Goal: Task Accomplishment & Management: Manage account settings

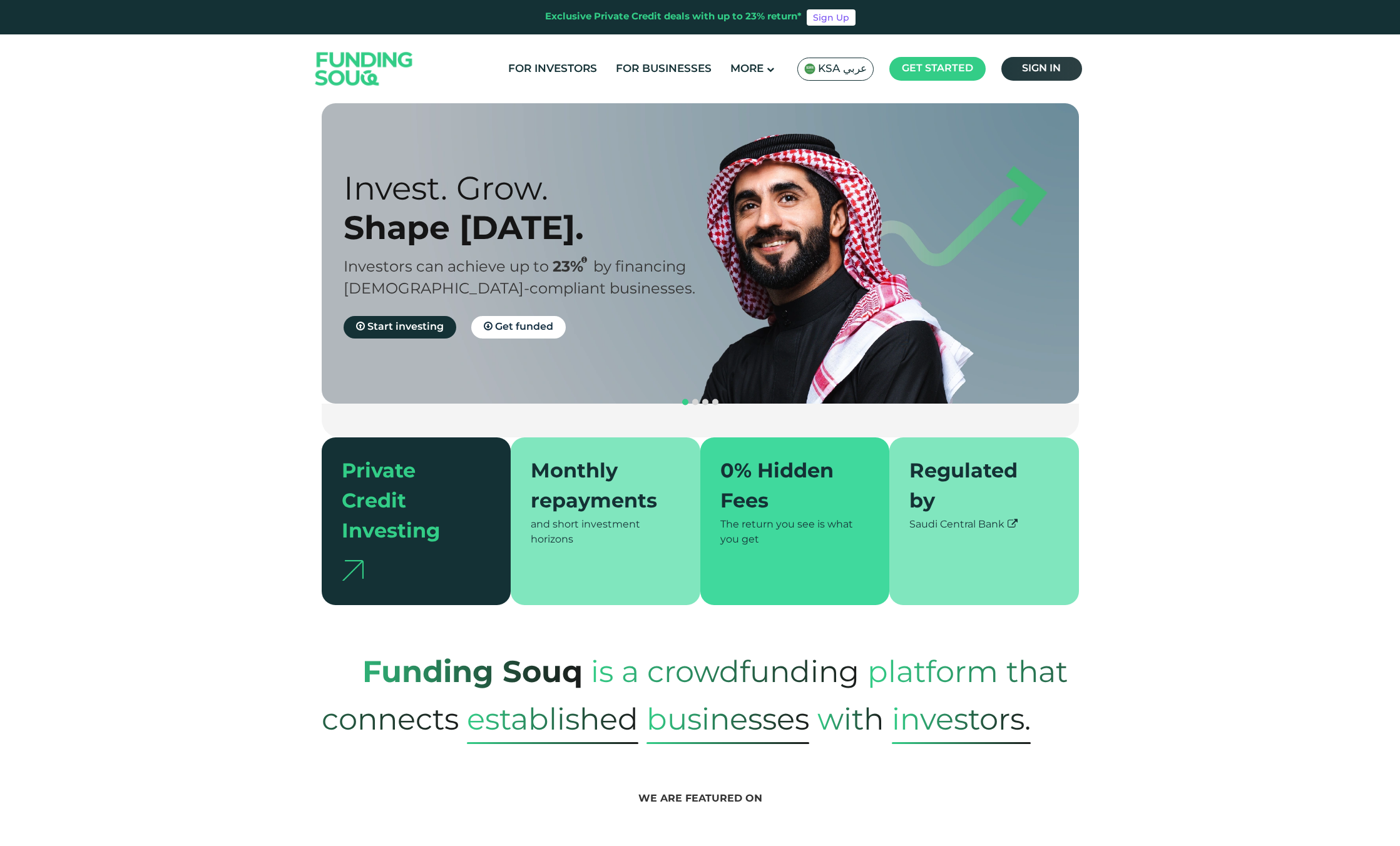
click at [1057, 64] on link "Sign in" at bounding box center [1041, 68] width 81 height 24
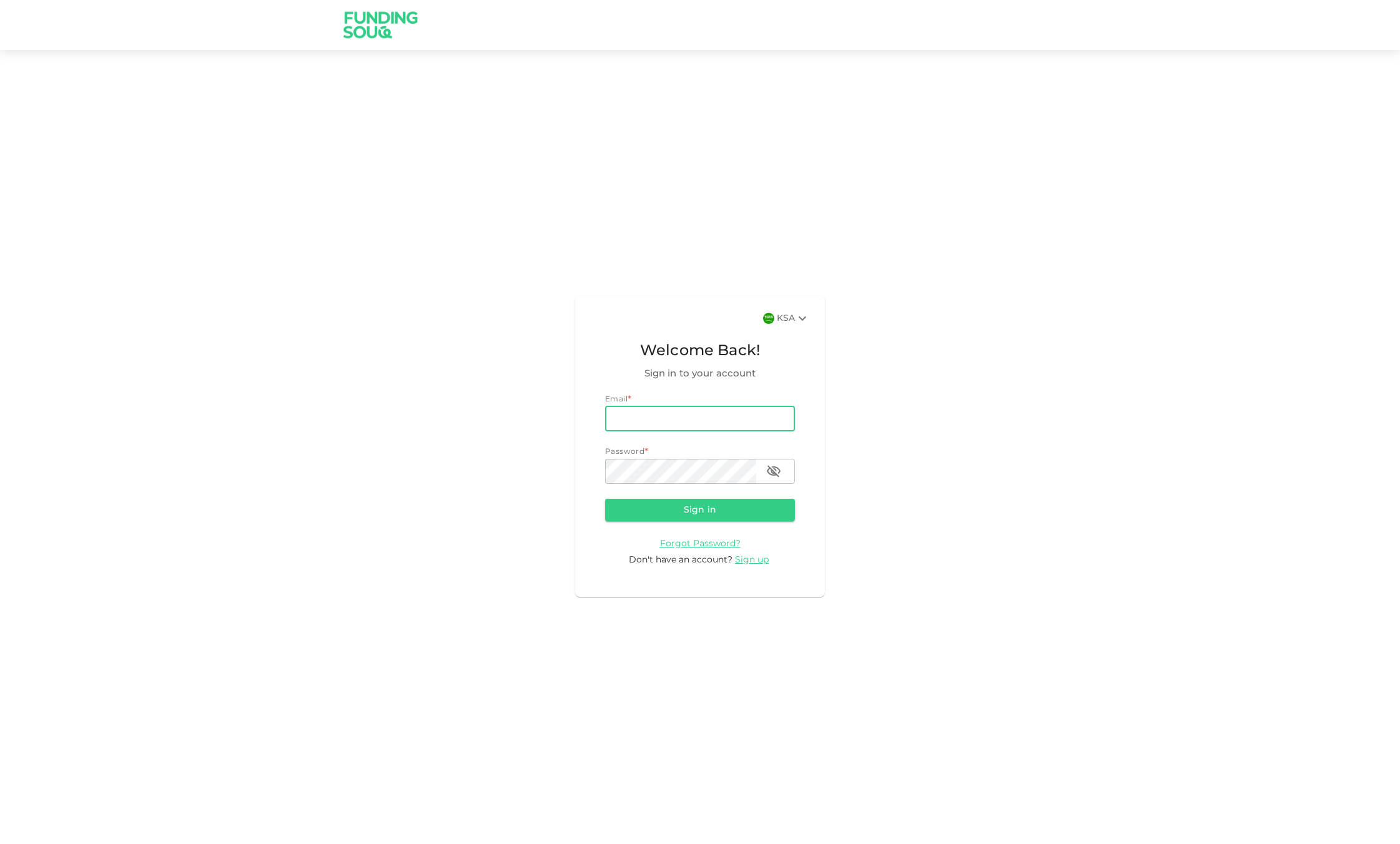
click at [688, 417] on input "email" at bounding box center [700, 419] width 190 height 25
type input "[EMAIL_ADDRESS][DOMAIN_NAME]"
click at [697, 508] on button "Sign in" at bounding box center [700, 510] width 190 height 23
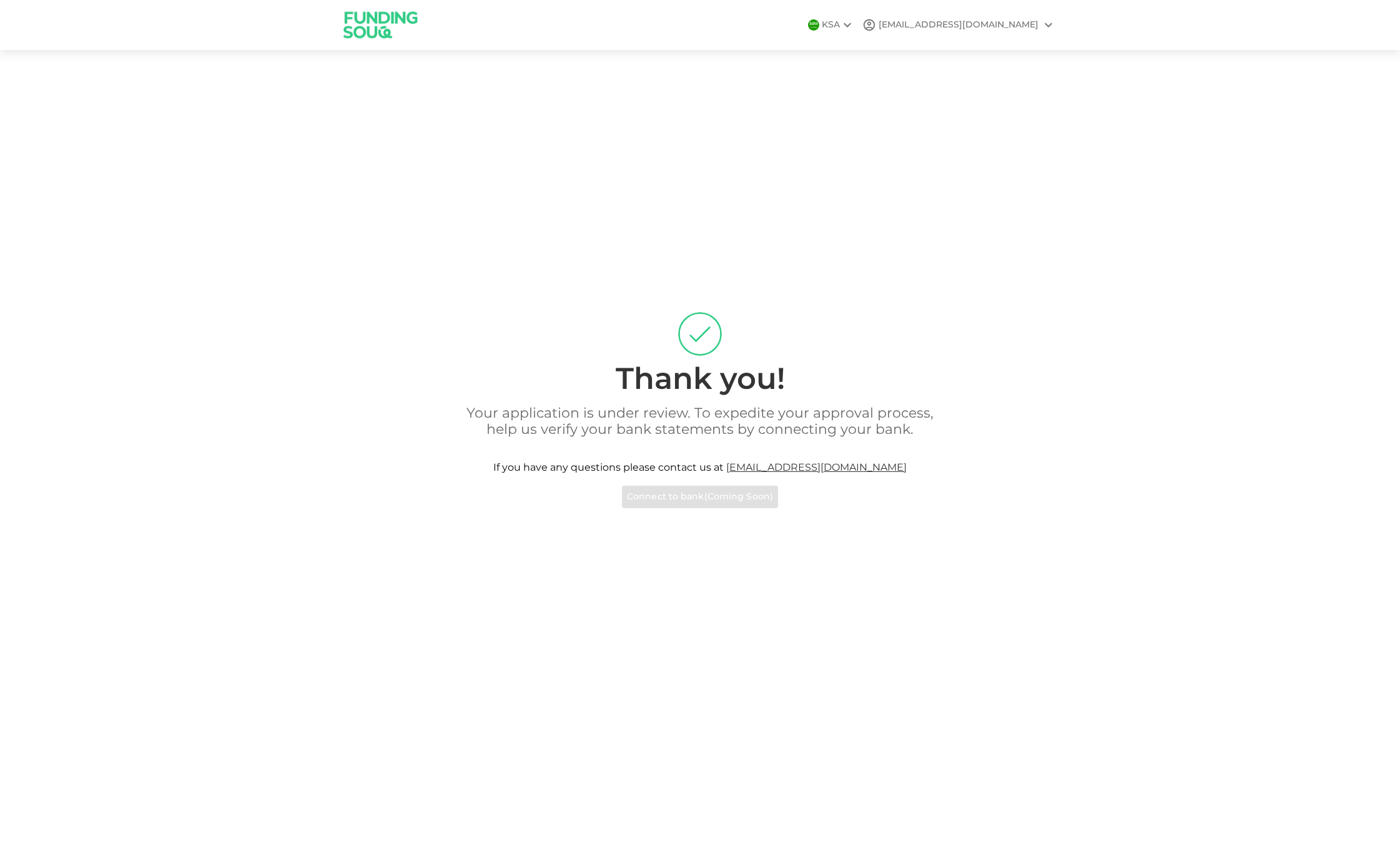
click at [982, 32] on div "[EMAIL_ADDRESS][DOMAIN_NAME]" at bounding box center [959, 25] width 194 height 15
click at [984, 27] on div at bounding box center [700, 422] width 1400 height 844
click at [664, 497] on div "Your application is under review. To expedite your approval process, help us ve…" at bounding box center [700, 457] width 712 height 102
click at [377, 20] on img at bounding box center [381, 24] width 94 height 49
click at [998, 23] on div "finance@daralabbar.com" at bounding box center [958, 25] width 160 height 13
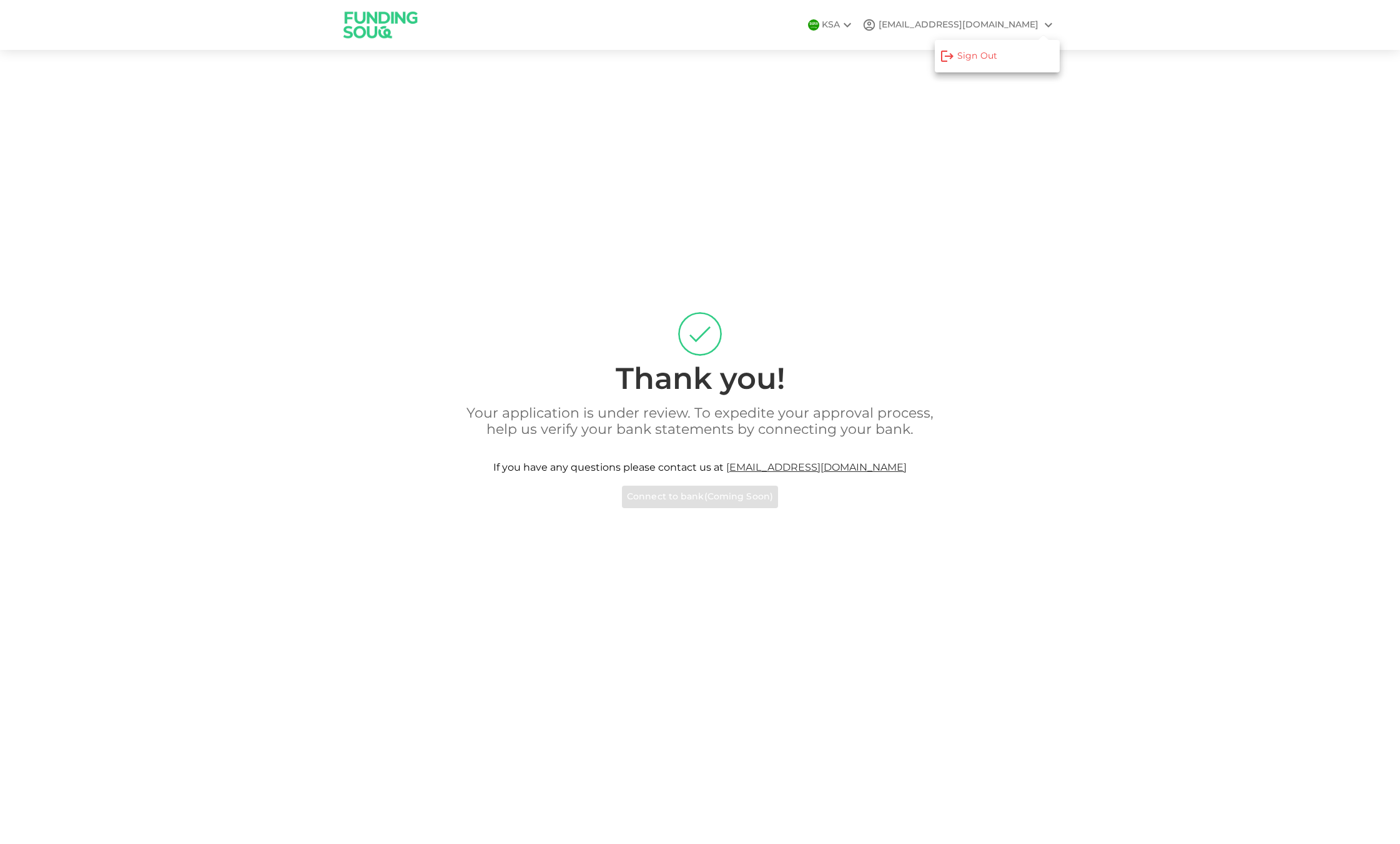
click at [869, 21] on div at bounding box center [700, 422] width 1400 height 844
click at [855, 24] on div "KSA" at bounding box center [839, 25] width 33 height 15
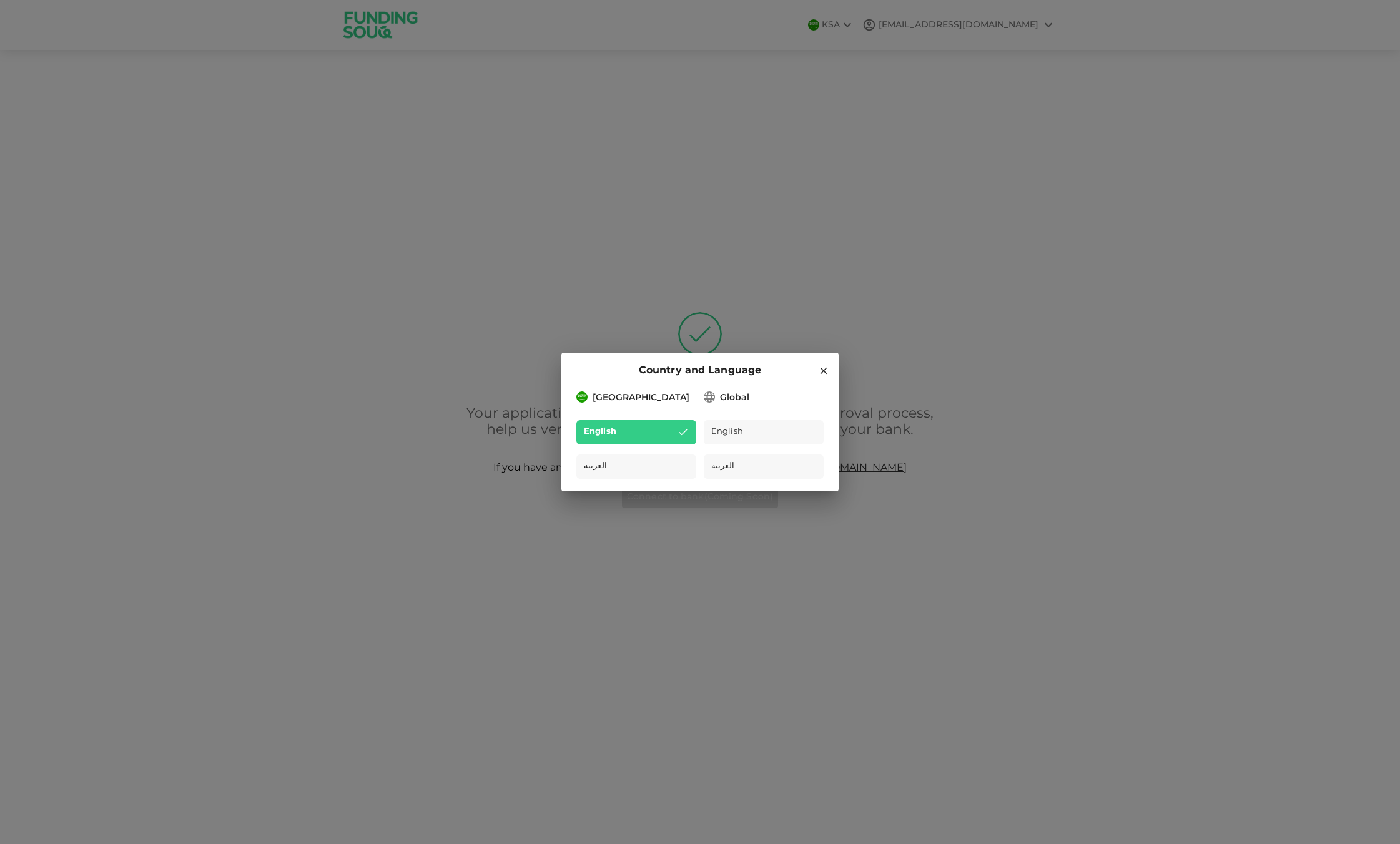
click at [826, 370] on icon at bounding box center [824, 371] width 7 height 7
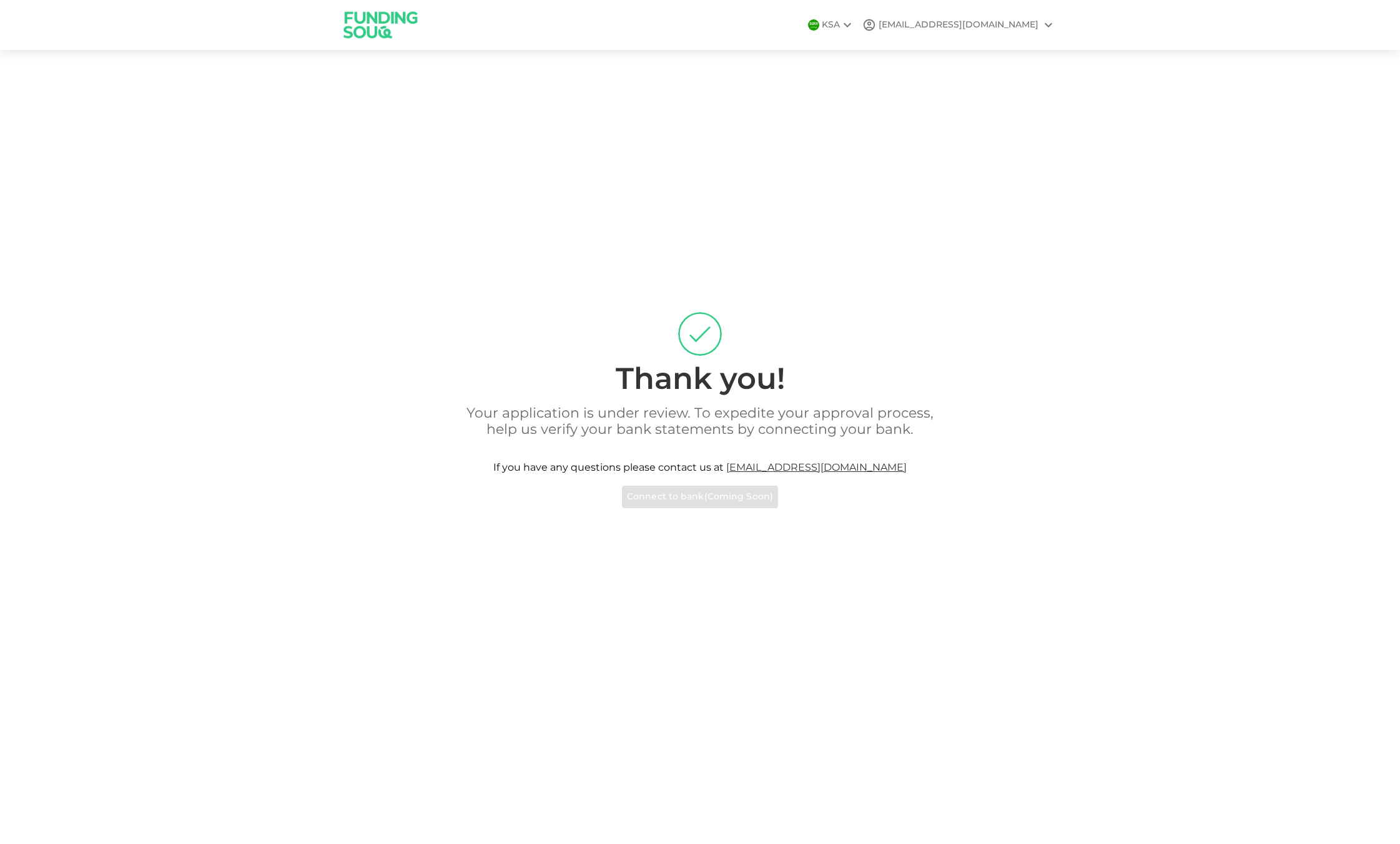
click at [1020, 23] on div "finance@daralabbar.com" at bounding box center [958, 25] width 160 height 13
click at [1117, 147] on div at bounding box center [700, 422] width 1400 height 844
click at [702, 502] on div "Your application is under review. To expedite your approval process, help us ve…" at bounding box center [700, 457] width 712 height 102
drag, startPoint x: 1386, startPoint y: 1, endPoint x: 1063, endPoint y: 229, distance: 395.4
click at [1063, 229] on div "Thank you! Your application is under review. To expedite your approval process,…" at bounding box center [700, 410] width 1400 height 690
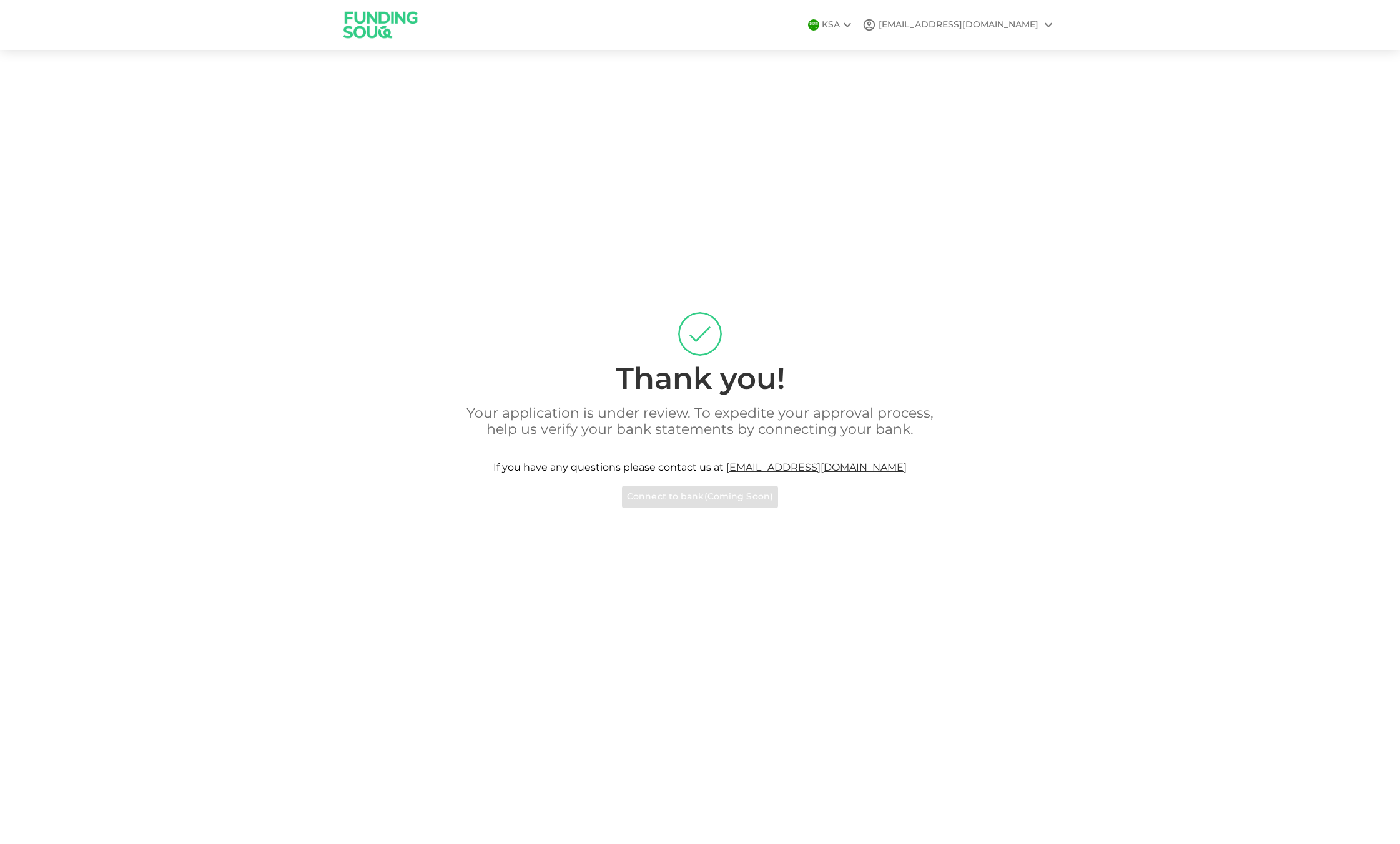
click at [977, 23] on div "[EMAIL_ADDRESS][DOMAIN_NAME]" at bounding box center [958, 25] width 160 height 13
click at [972, 57] on div "Sign Out" at bounding box center [977, 56] width 40 height 13
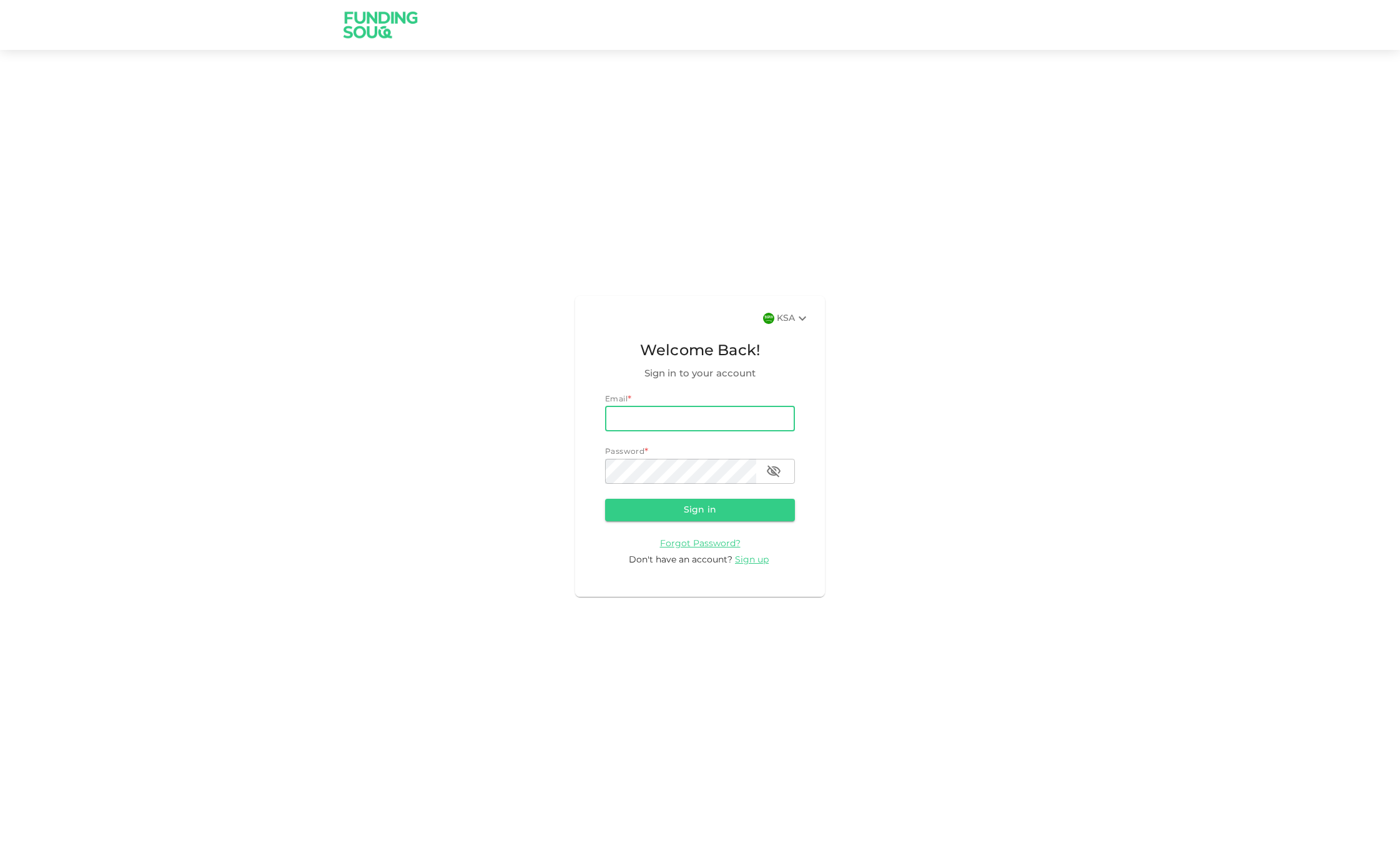
click at [657, 414] on input "email" at bounding box center [700, 419] width 190 height 25
type input "aaa@abbar.com"
click at [605, 499] on button "Sign in" at bounding box center [700, 510] width 190 height 23
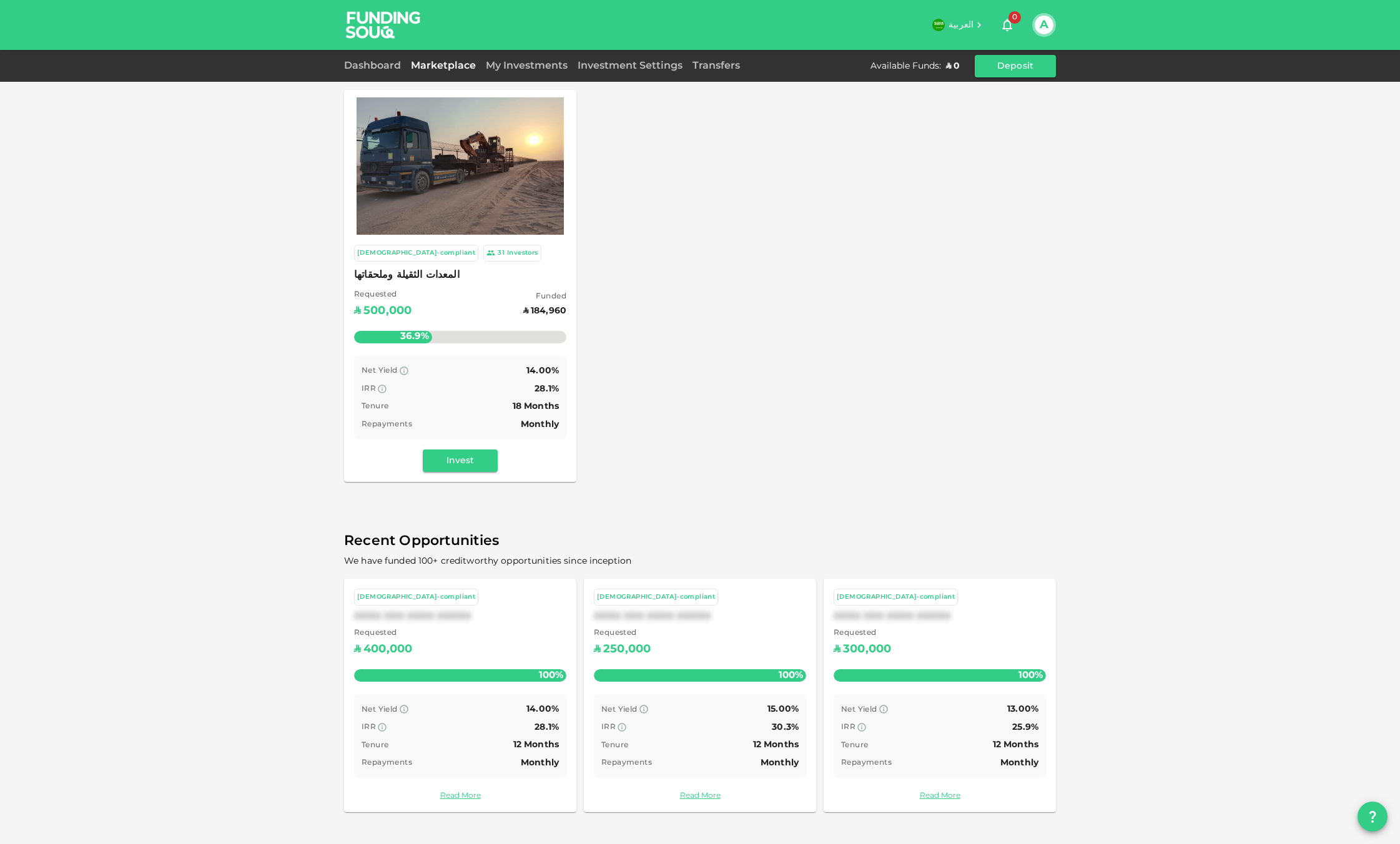
click at [356, 58] on div "Dashboard Marketplace My Investments Investment Settings Transfers Available Fu…" at bounding box center [700, 67] width 712 height 23
click at [362, 63] on link "Dashboard" at bounding box center [375, 66] width 62 height 9
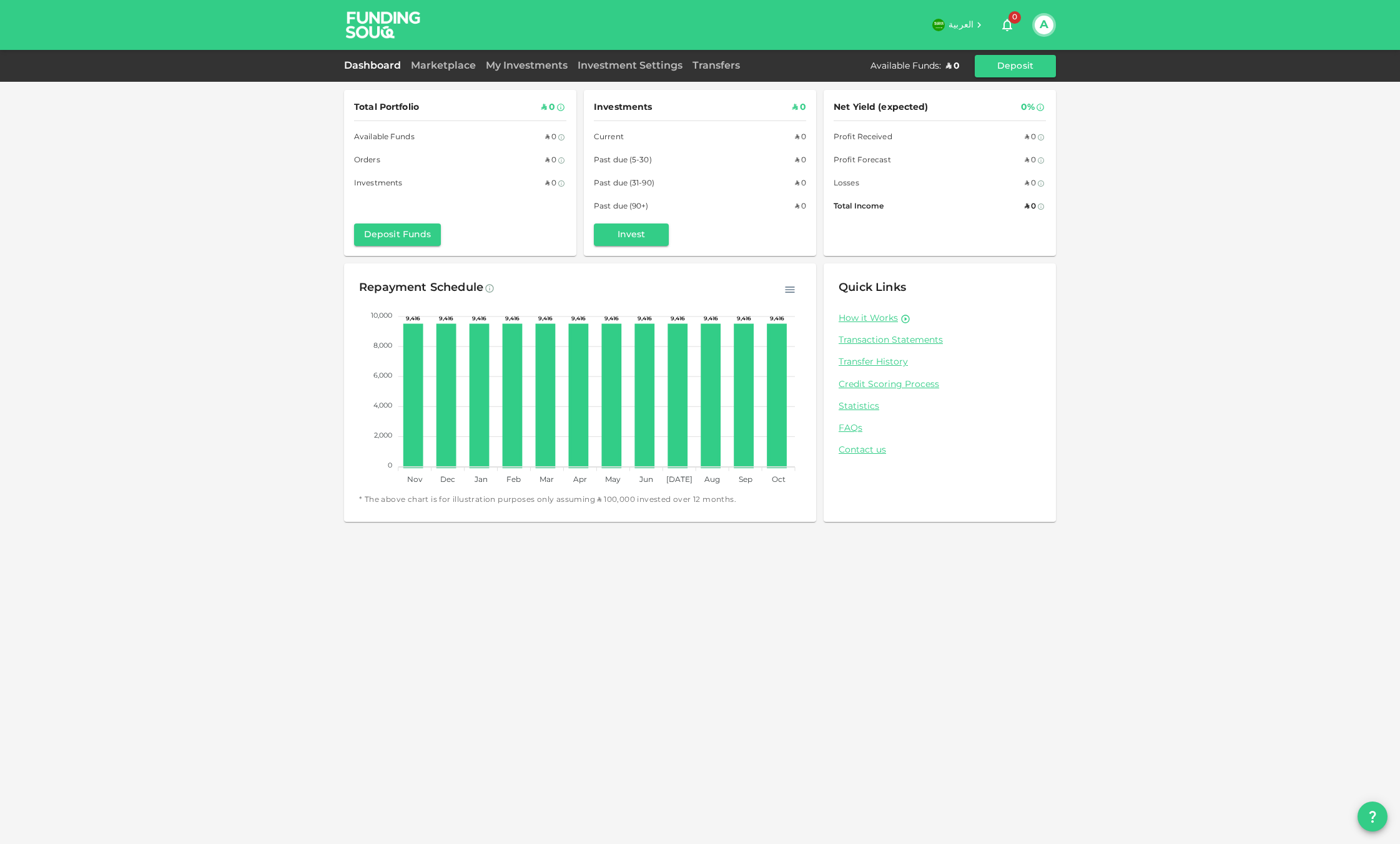
click at [444, 70] on div "Marketplace" at bounding box center [443, 67] width 75 height 15
click at [442, 67] on link "Marketplace" at bounding box center [443, 66] width 75 height 9
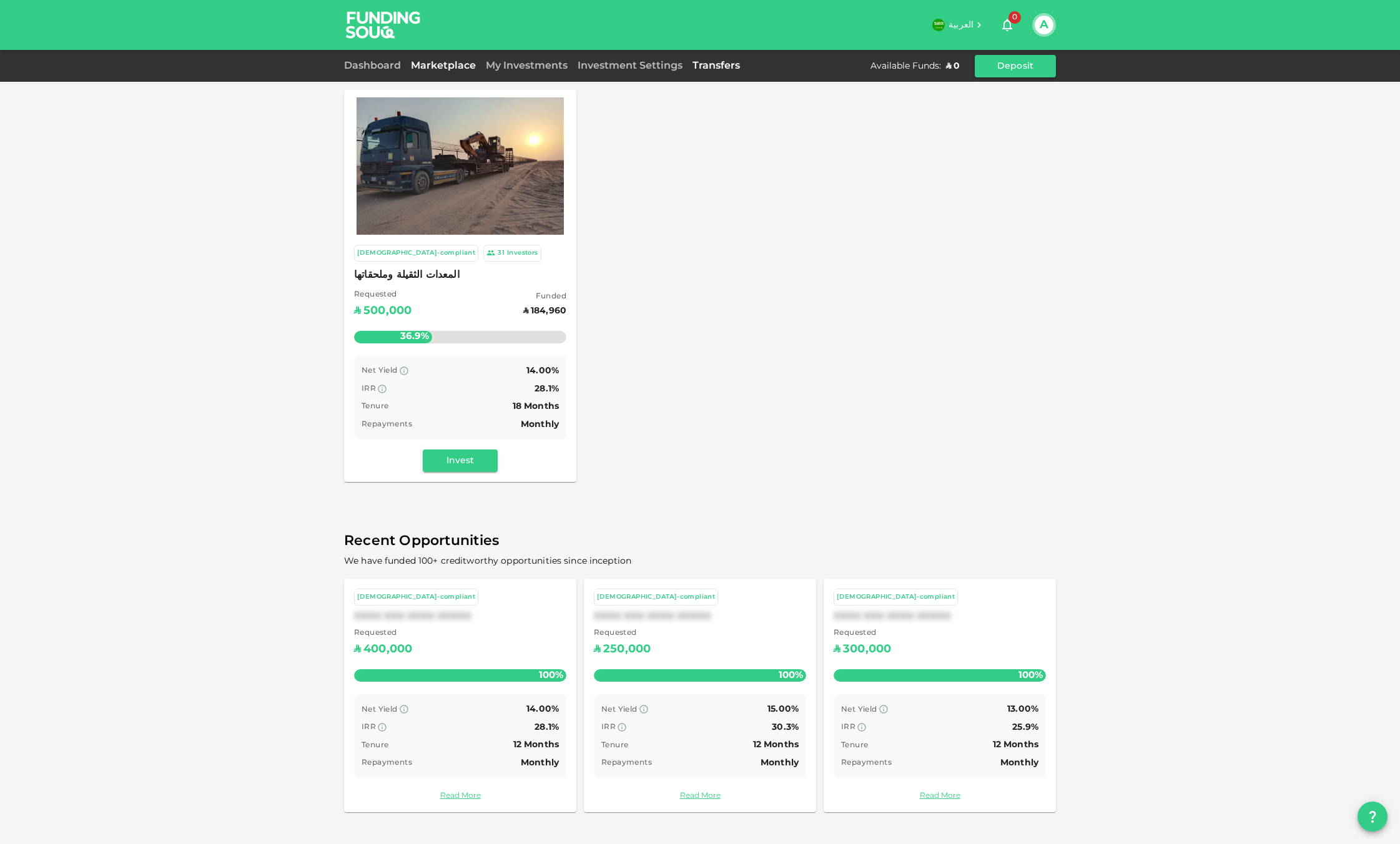
click at [704, 69] on link "Transfers" at bounding box center [716, 66] width 57 height 9
